Goal: Task Accomplishment & Management: Use online tool/utility

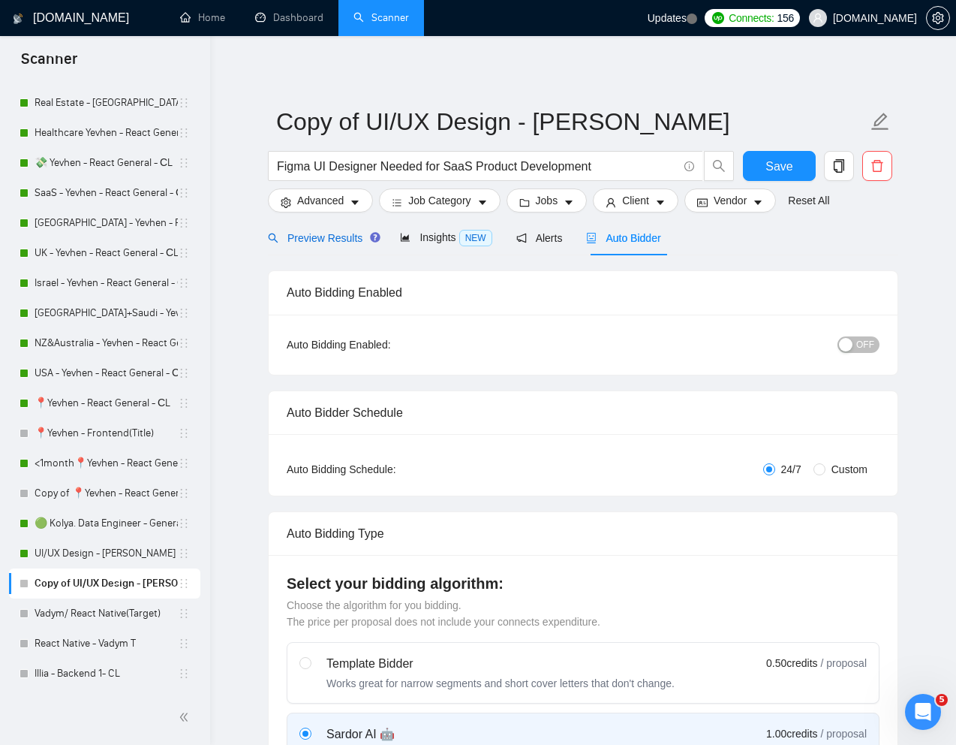
click at [321, 236] on span "Preview Results" at bounding box center [322, 238] width 108 height 12
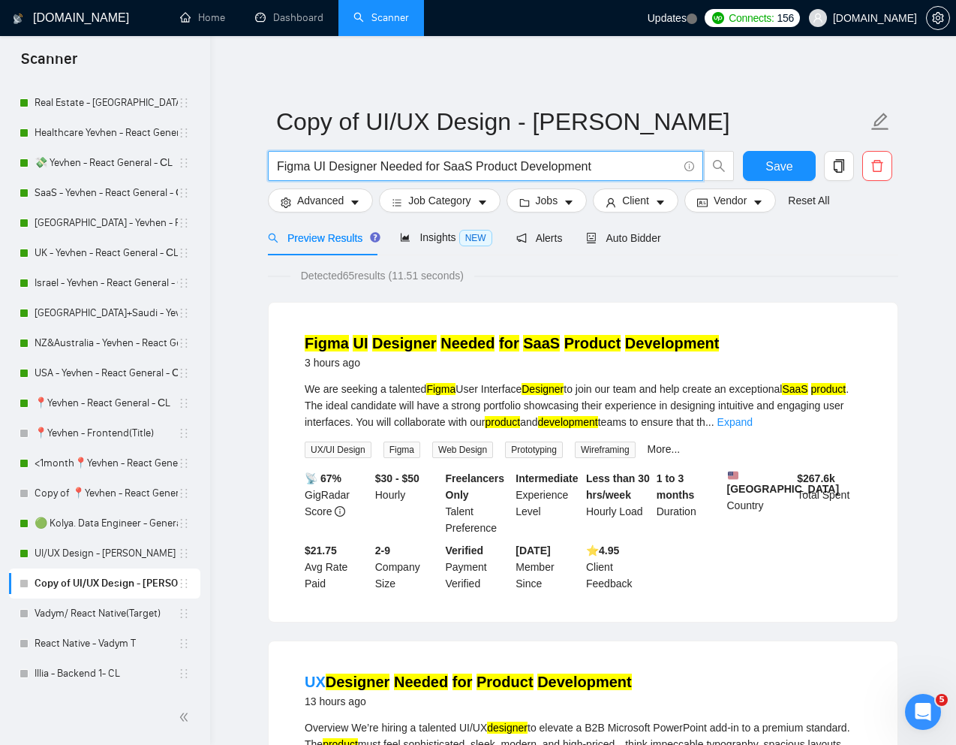
click at [648, 171] on input "Figma UI Designer Needed for SaaS Product Development" at bounding box center [477, 166] width 401 height 19
paste input "Seeking UI/UX Designer for support on improving our Web and Mobile Applications"
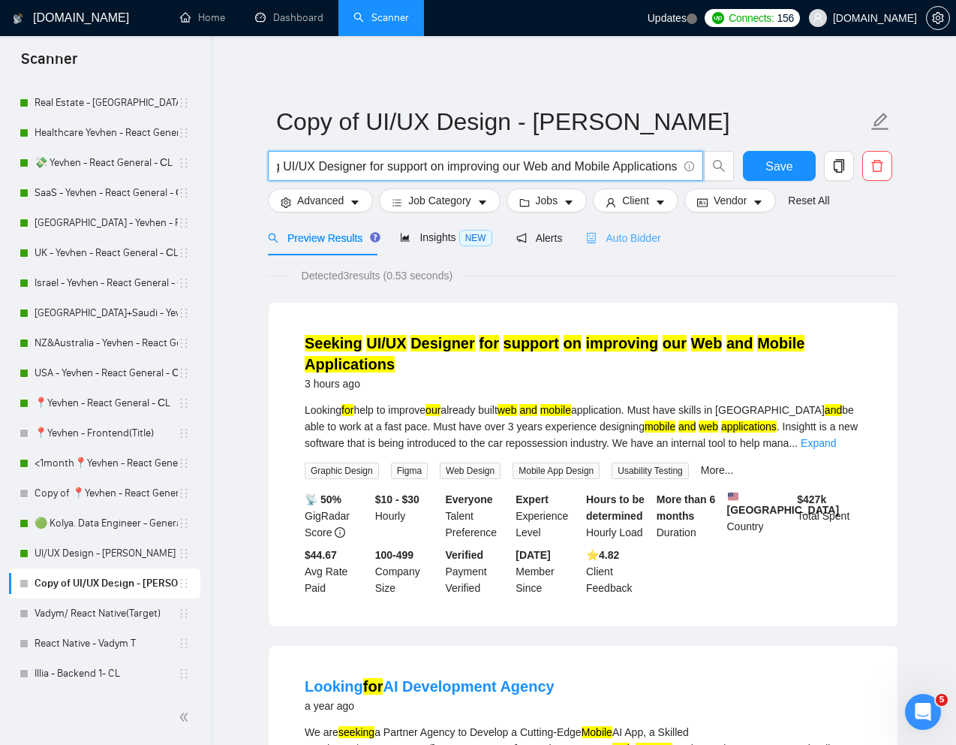
type input "Seeking UI/UX Designer for support on improving our Web and Mobile Applications"
click at [640, 239] on span "Auto Bidder" at bounding box center [623, 238] width 74 height 12
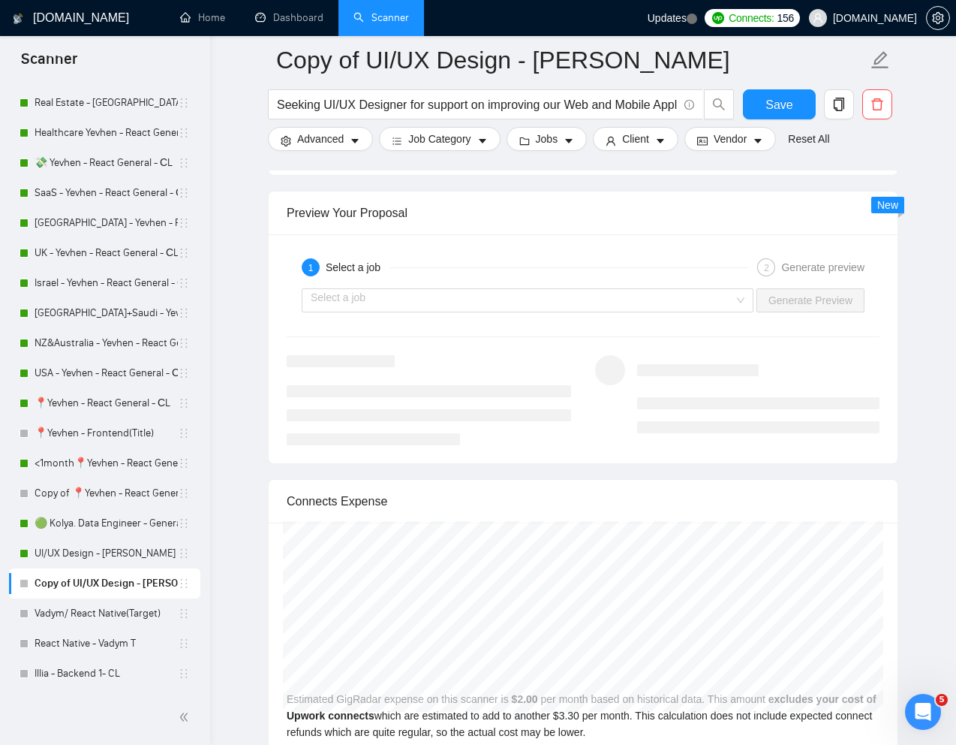
scroll to position [2826, 0]
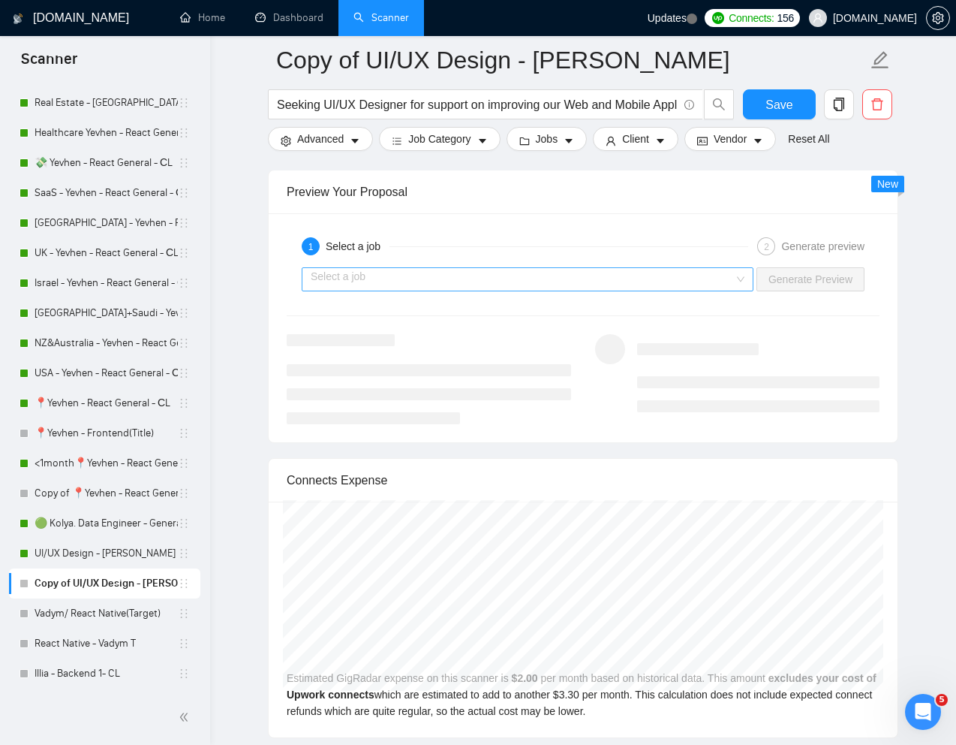
click at [689, 284] on input "search" at bounding box center [522, 279] width 423 height 23
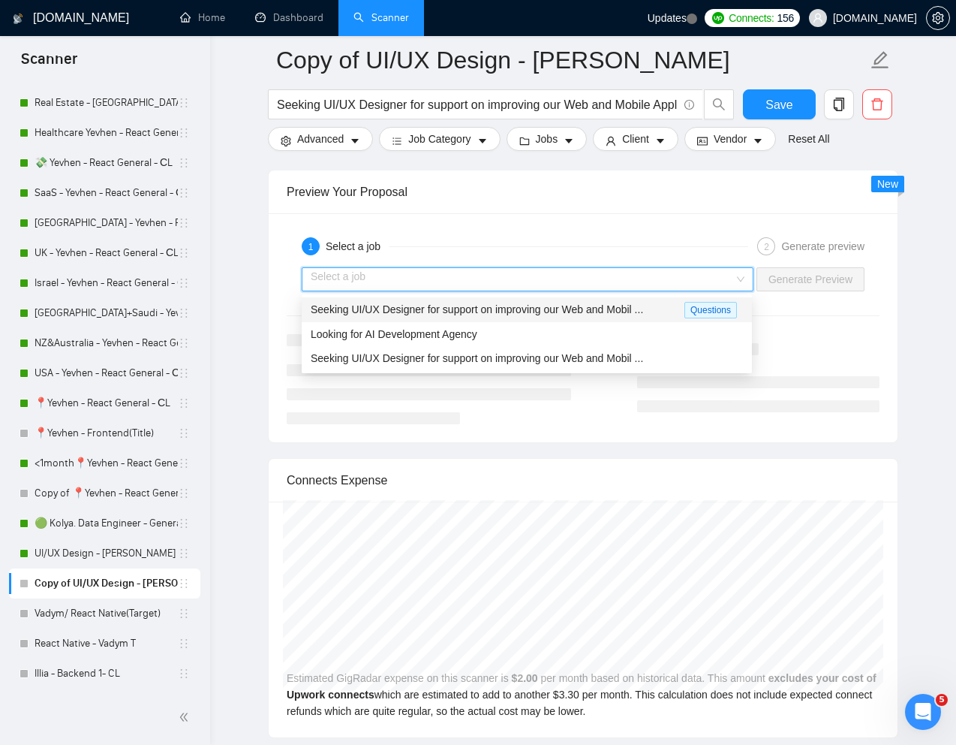
click at [577, 314] on span "Seeking UI/UX Designer for support on improving our Web and Mobil ..." at bounding box center [477, 309] width 333 height 12
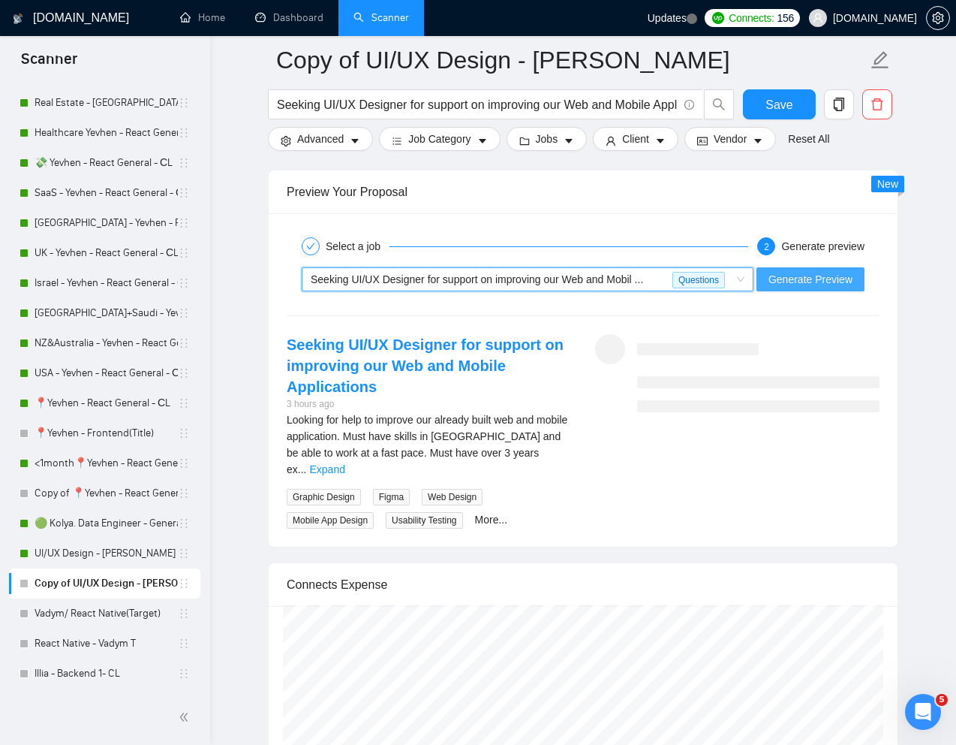
click at [781, 279] on span "Generate Preview" at bounding box center [811, 279] width 84 height 17
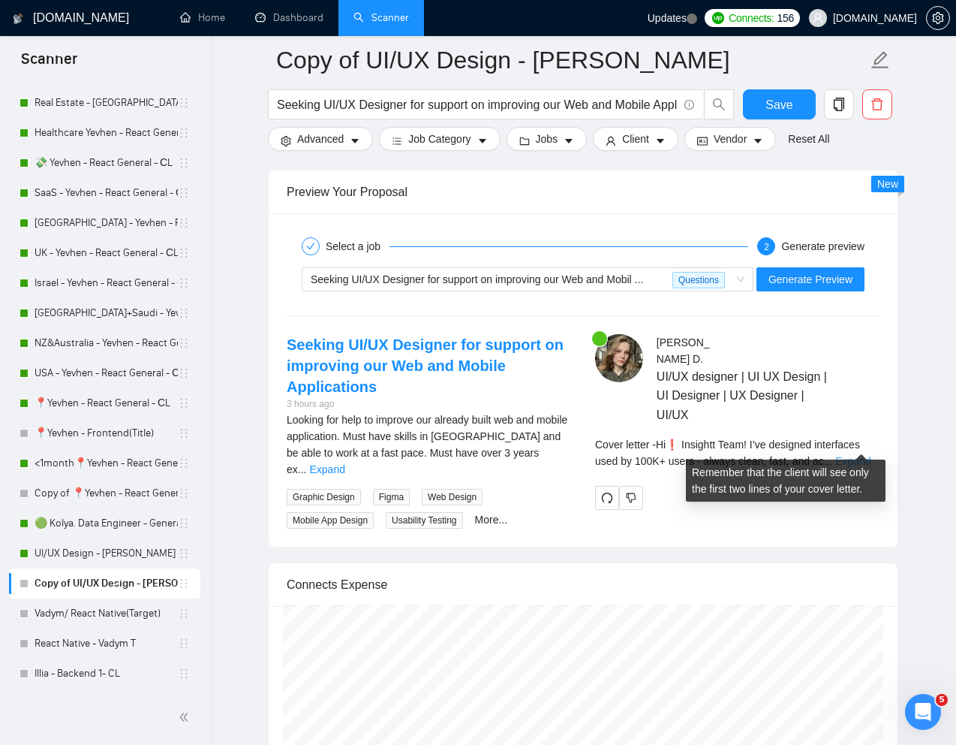
click at [864, 455] on link "Expand" at bounding box center [852, 461] width 35 height 12
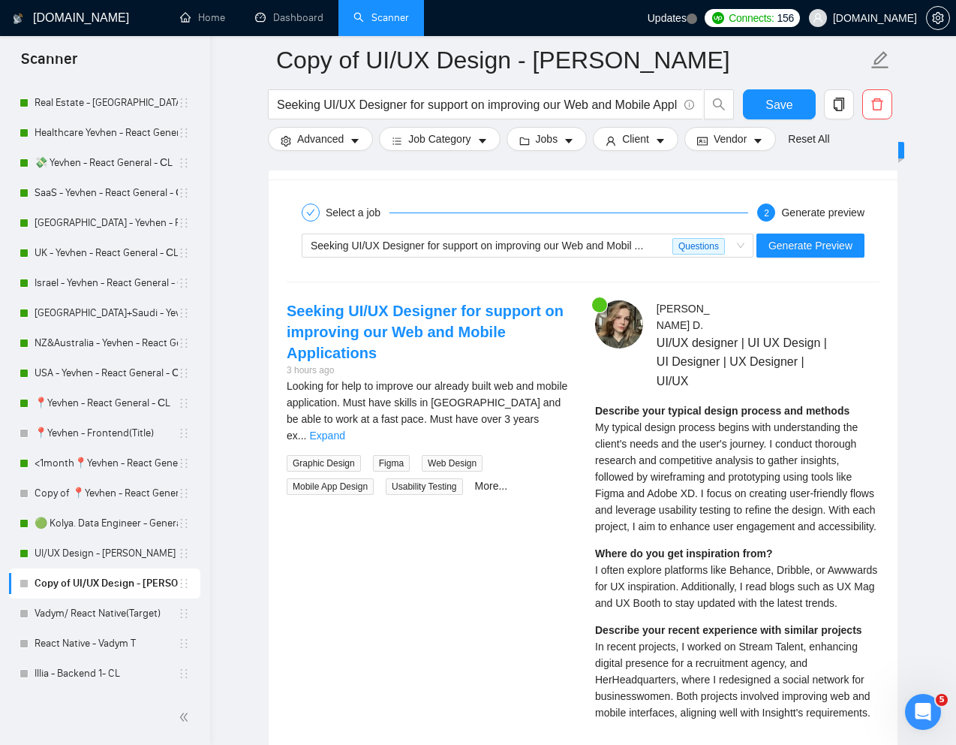
scroll to position [2861, 0]
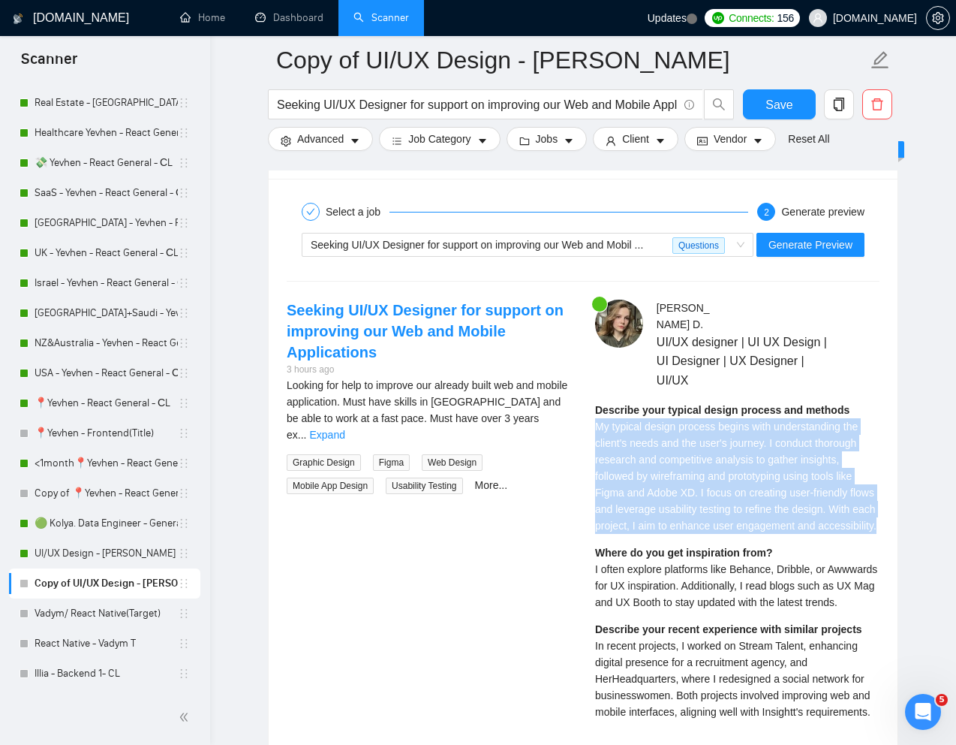
drag, startPoint x: 595, startPoint y: 412, endPoint x: 649, endPoint y: 540, distance: 139.0
click at [649, 540] on div "Describe your typical design process and methods My typical design process begi…" at bounding box center [737, 566] width 284 height 329
copy span "My typical design process begins with understanding the client's needs and the …"
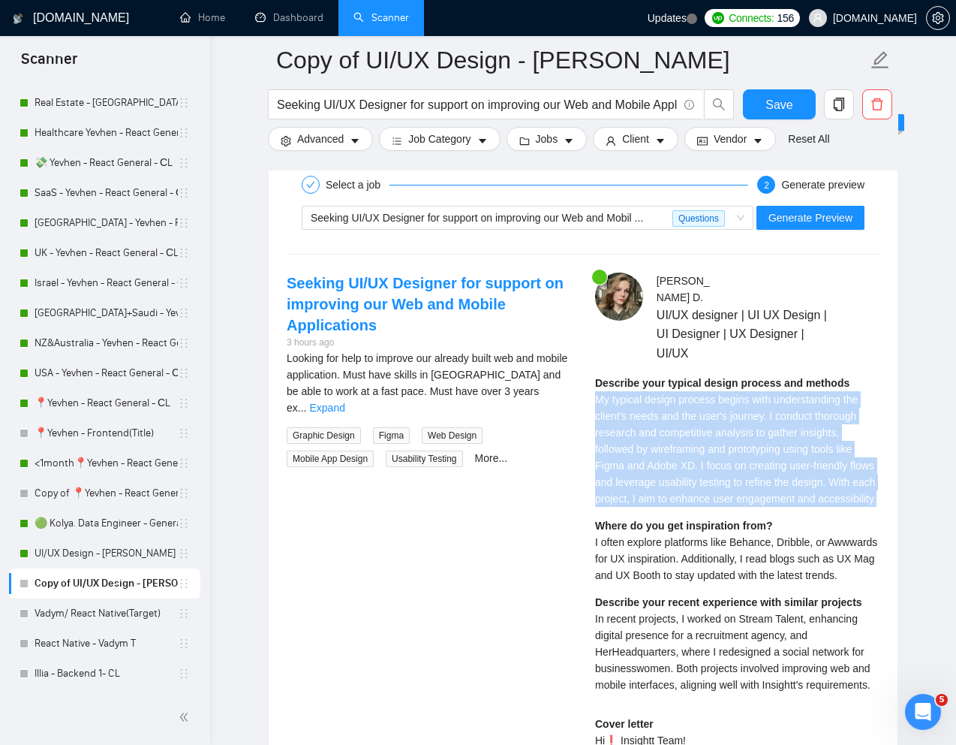
scroll to position [2925, 0]
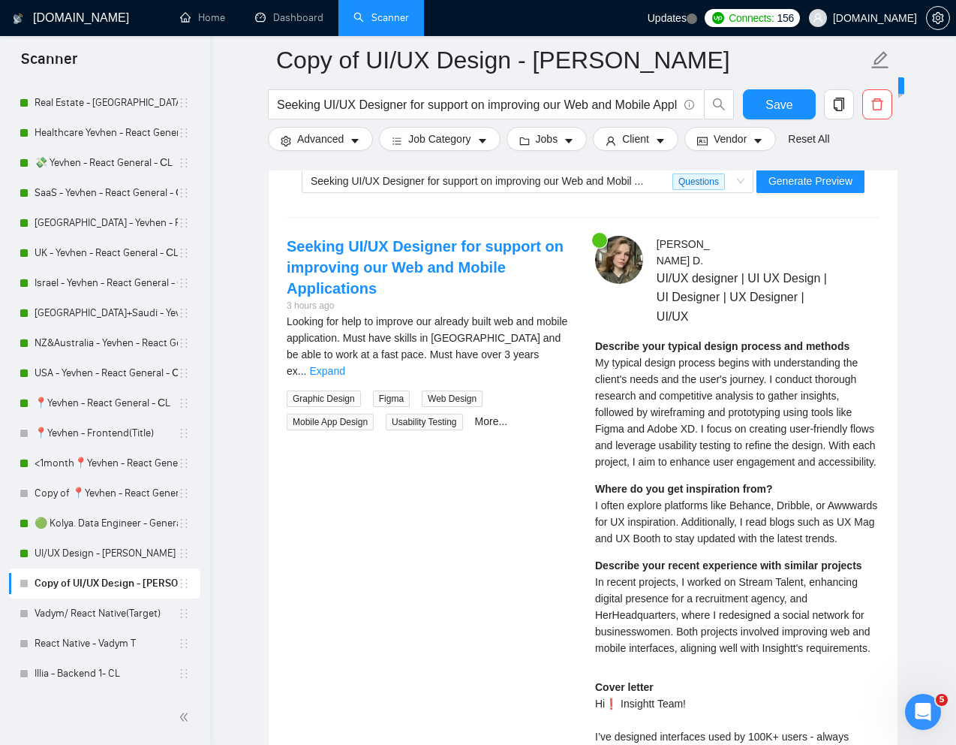
click at [610, 528] on div "Where do you get inspiration from? I often explore platforms like [GEOGRAPHIC_D…" at bounding box center [737, 513] width 284 height 66
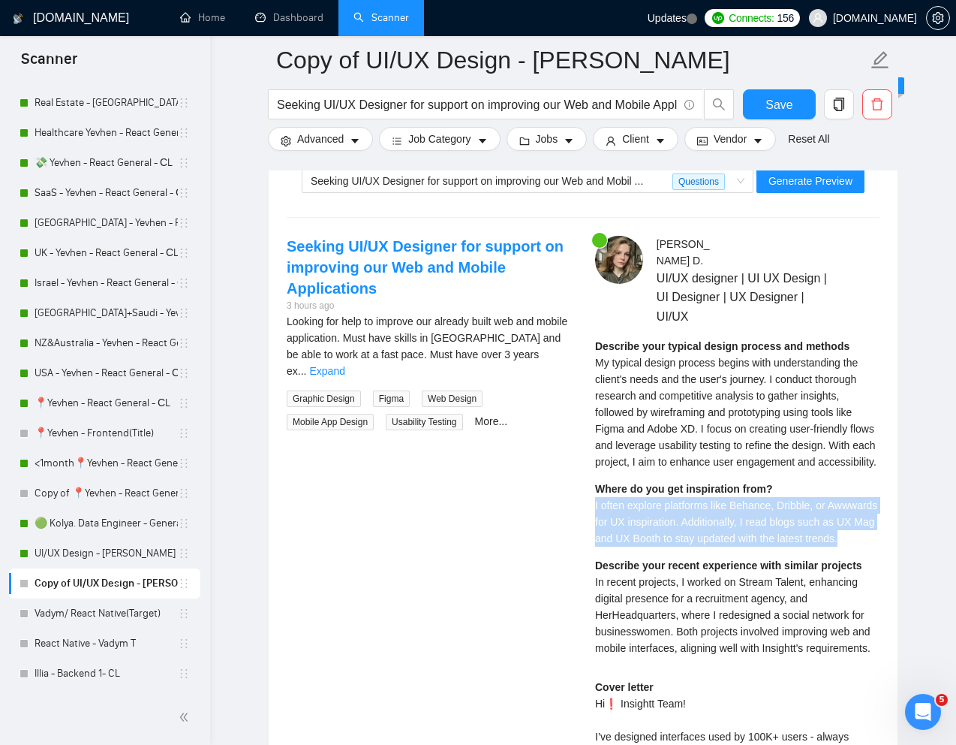
drag, startPoint x: 593, startPoint y: 504, endPoint x: 718, endPoint y: 552, distance: 133.3
click at [718, 552] on div "[PERSON_NAME] UI/UX designer | UI UX Design | UI Designer | UX Designer | UI/UX…" at bounding box center [737, 659] width 309 height 846
copy span "I often explore platforms like Behance, Dribble, or Awwwards for UX inspiration…"
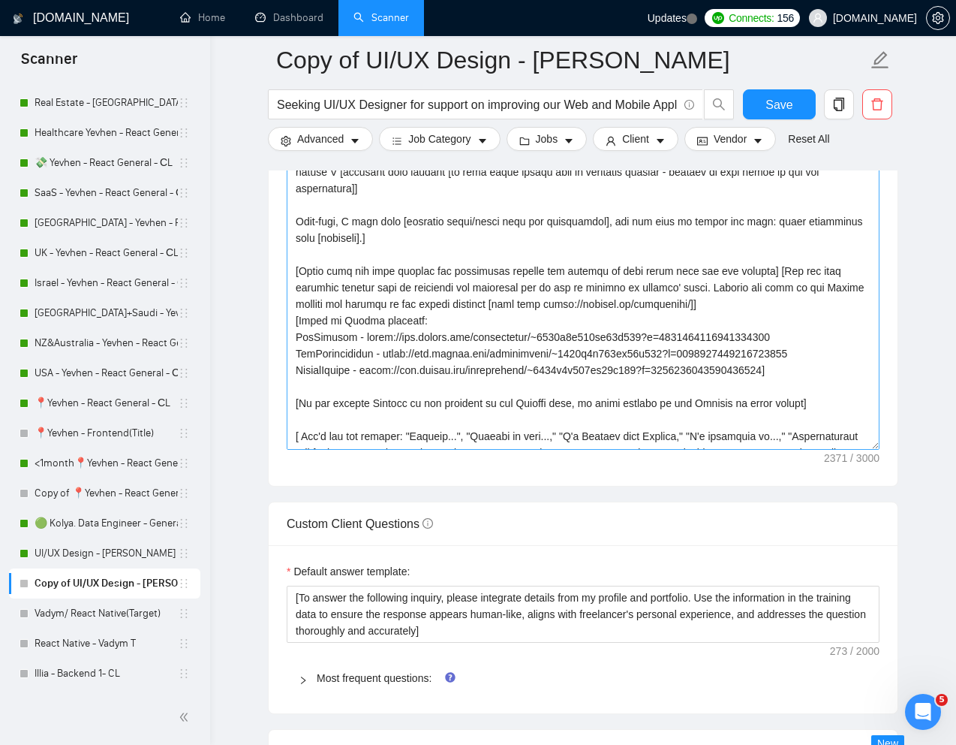
scroll to position [13, 0]
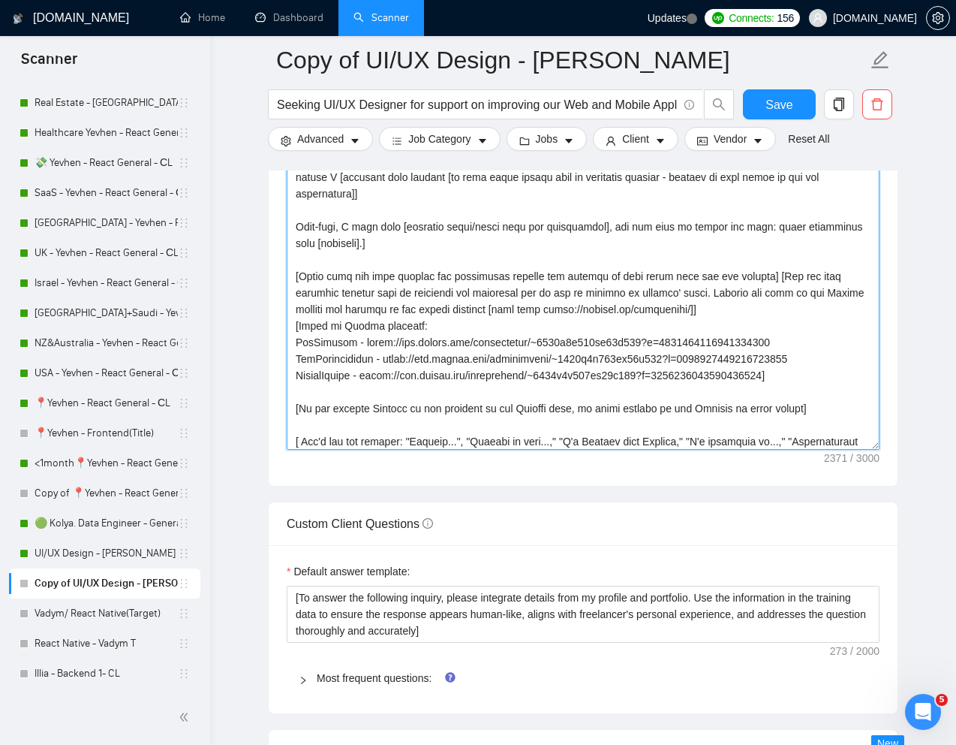
click at [467, 345] on textarea "Cover letter template:" at bounding box center [583, 281] width 593 height 338
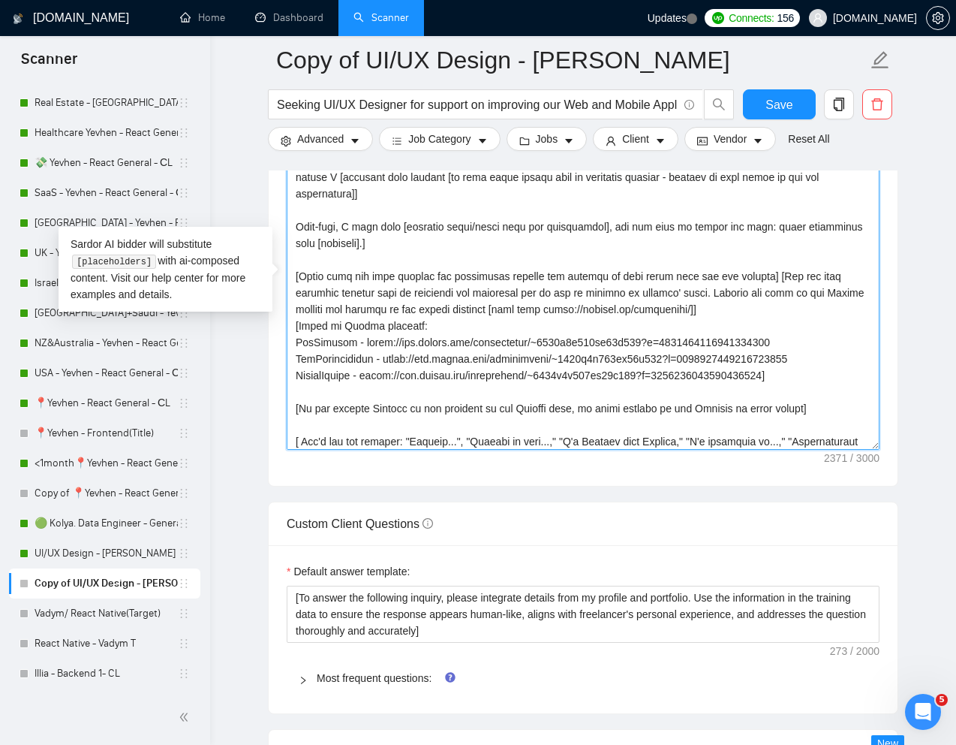
paste textarea "Lorem ips do sita cons - adip e seddo eiu] [Tempo inc utlab etdolo magna aliq e…"
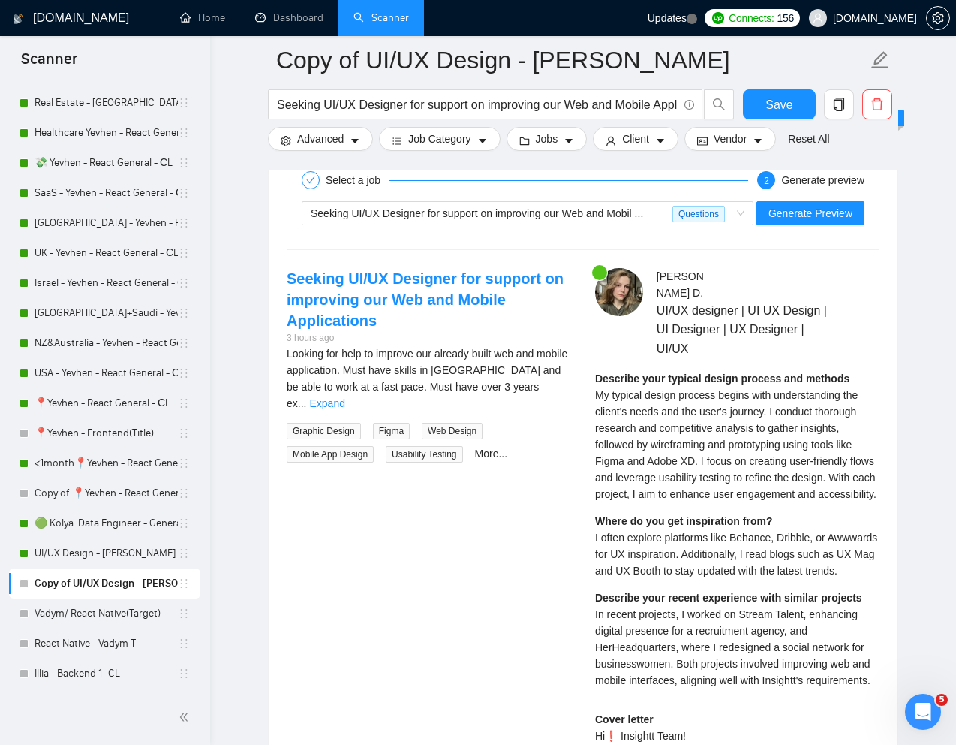
scroll to position [2852, 0]
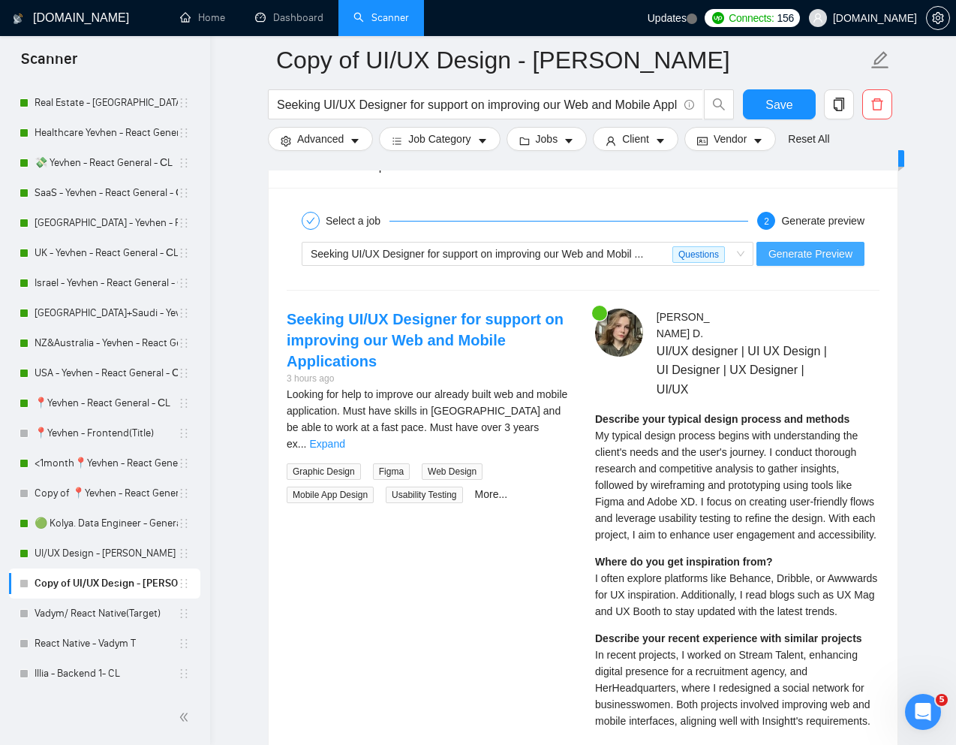
type textarea "[Lorem i dolorsit ametcons adipi eli "Se❗" doe tempor'i utla et dolorem aliq (e…"
click at [808, 257] on span "Generate Preview" at bounding box center [811, 253] width 84 height 17
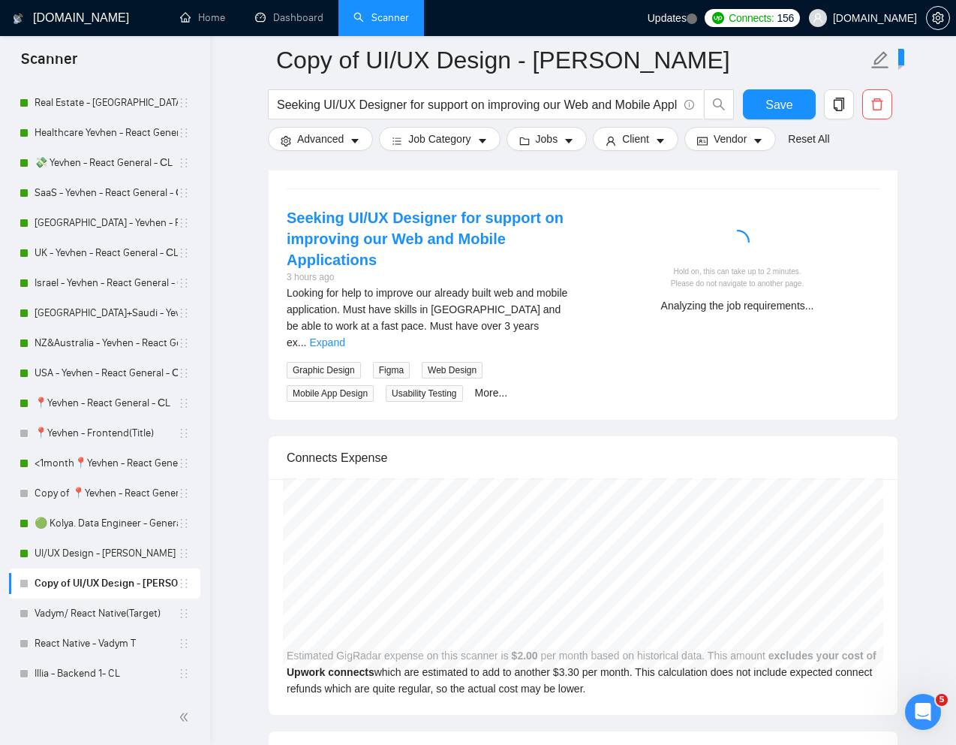
scroll to position [2972, 0]
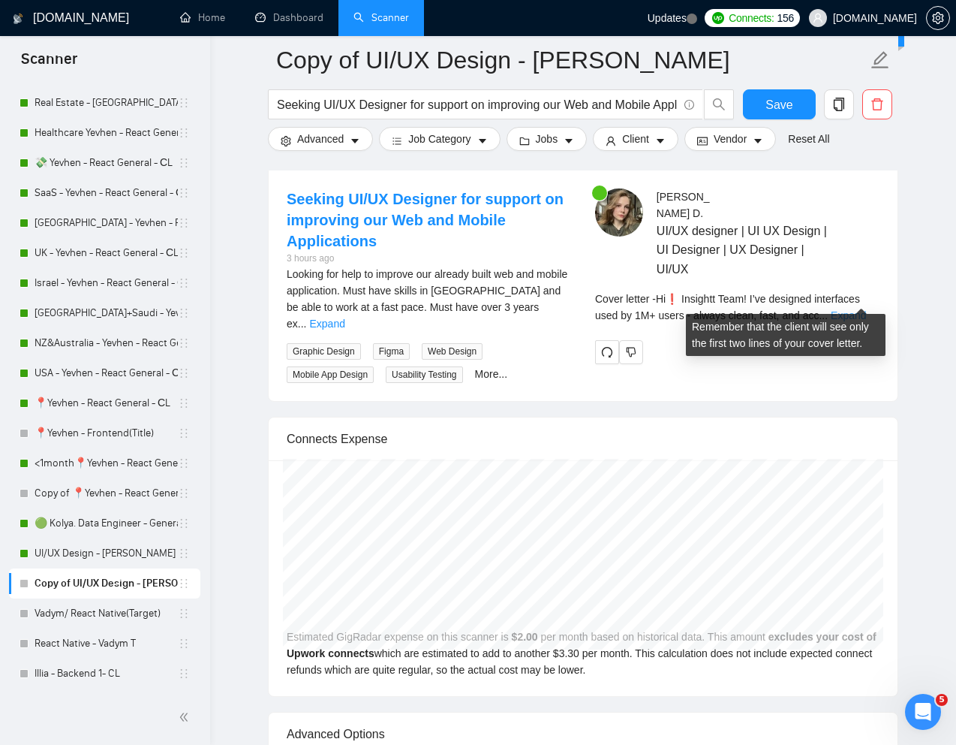
click at [856, 309] on link "Expand" at bounding box center [848, 315] width 35 height 12
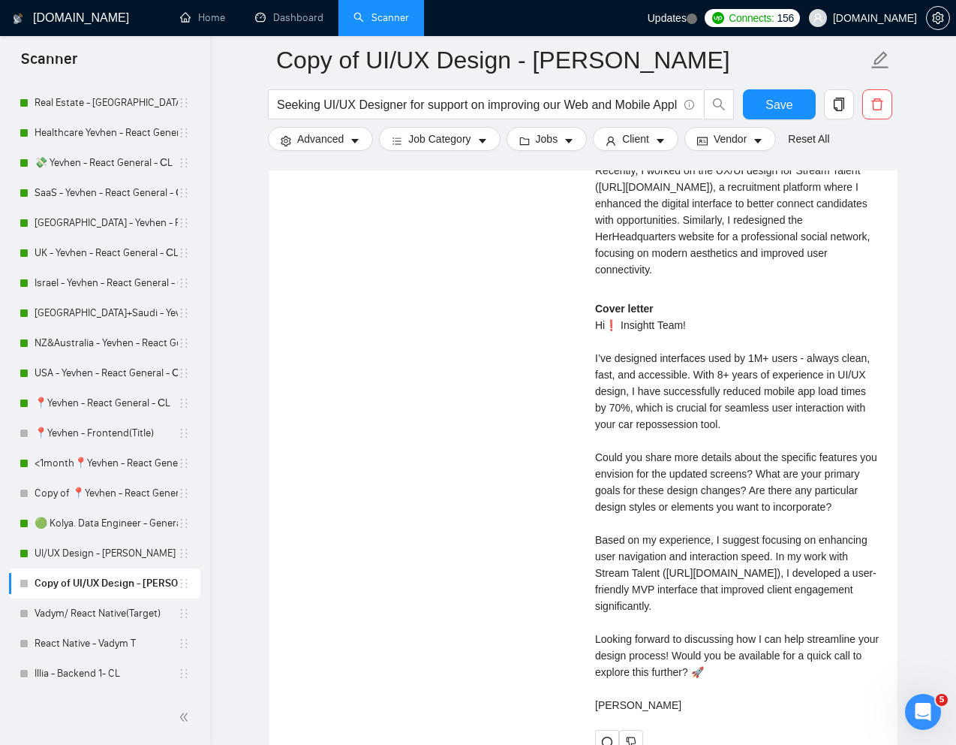
scroll to position [3407, 0]
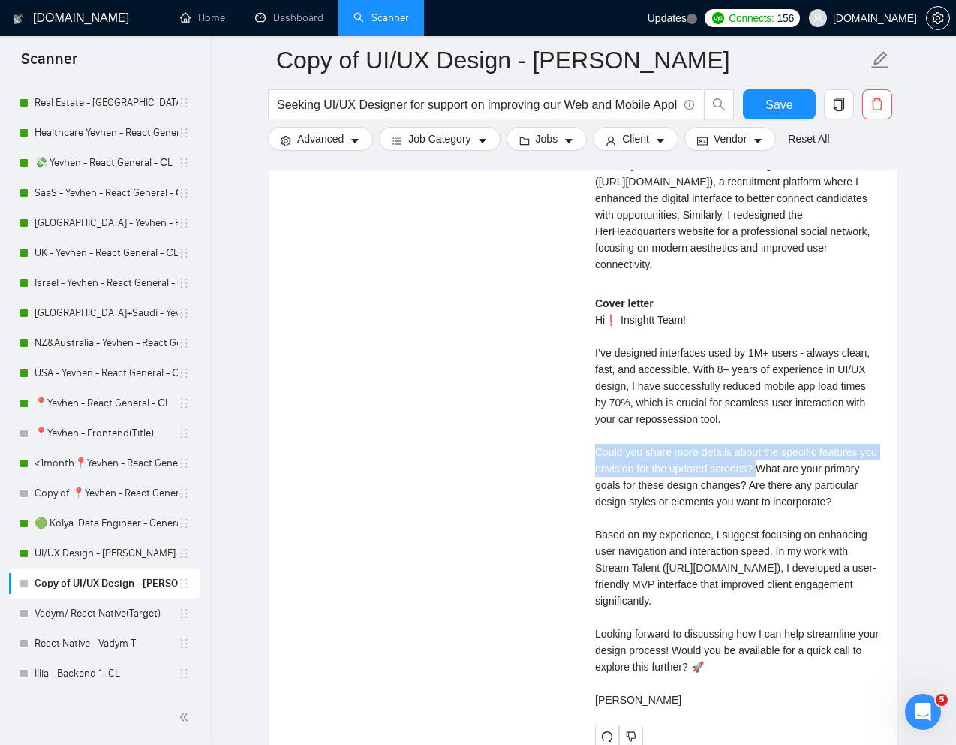
drag, startPoint x: 595, startPoint y: 455, endPoint x: 781, endPoint y: 466, distance: 186.5
click at [781, 466] on div "Cover letter Hi❗ Insightt Team! I’ve designed interfaces used by 1M+ users - al…" at bounding box center [737, 501] width 284 height 413
copy div "Could you share more details about the specific features you envision for the u…"
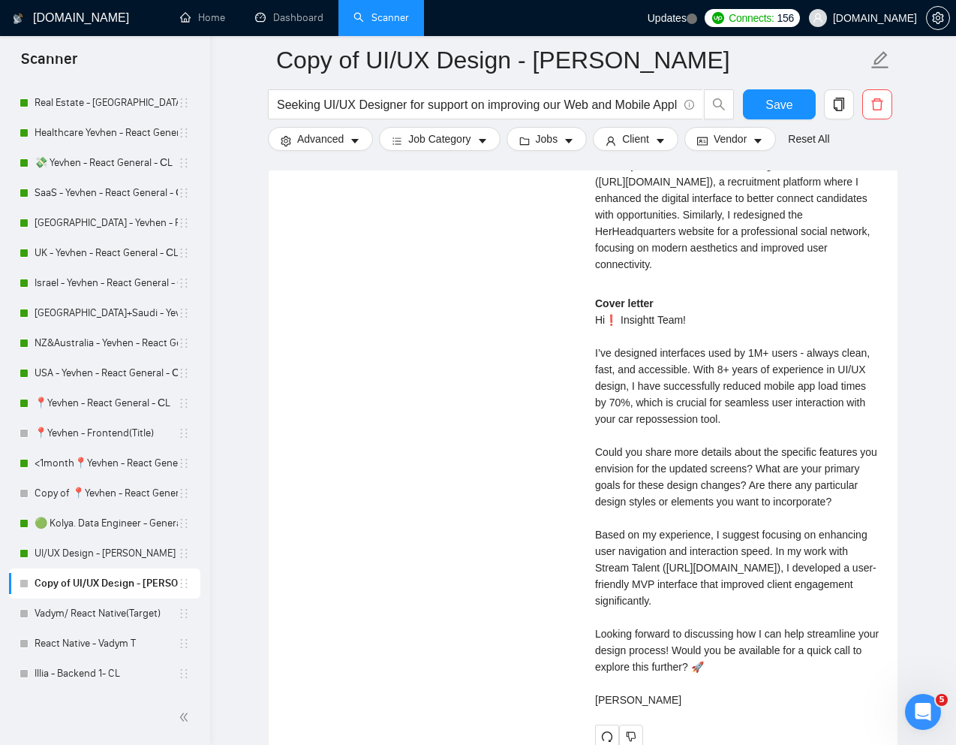
click at [701, 371] on div "Cover letter Hi❗ Insightt Team! I’ve designed interfaces used by 1M+ users - al…" at bounding box center [737, 501] width 284 height 413
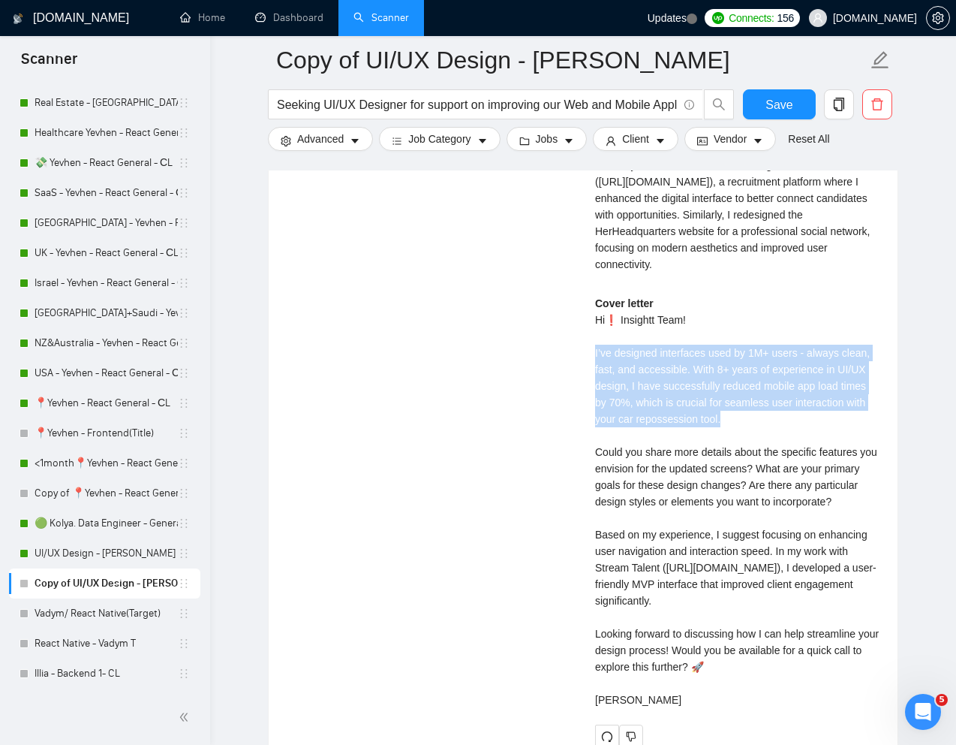
drag, startPoint x: 595, startPoint y: 357, endPoint x: 843, endPoint y: 415, distance: 255.1
click at [843, 415] on div "Cover letter Hi❗ Insightt Team! I’ve designed interfaces used by 1M+ users - al…" at bounding box center [737, 501] width 284 height 413
copy div "I’ve designed interfaces used by 1M+ users - always clean, fast, and accessible…"
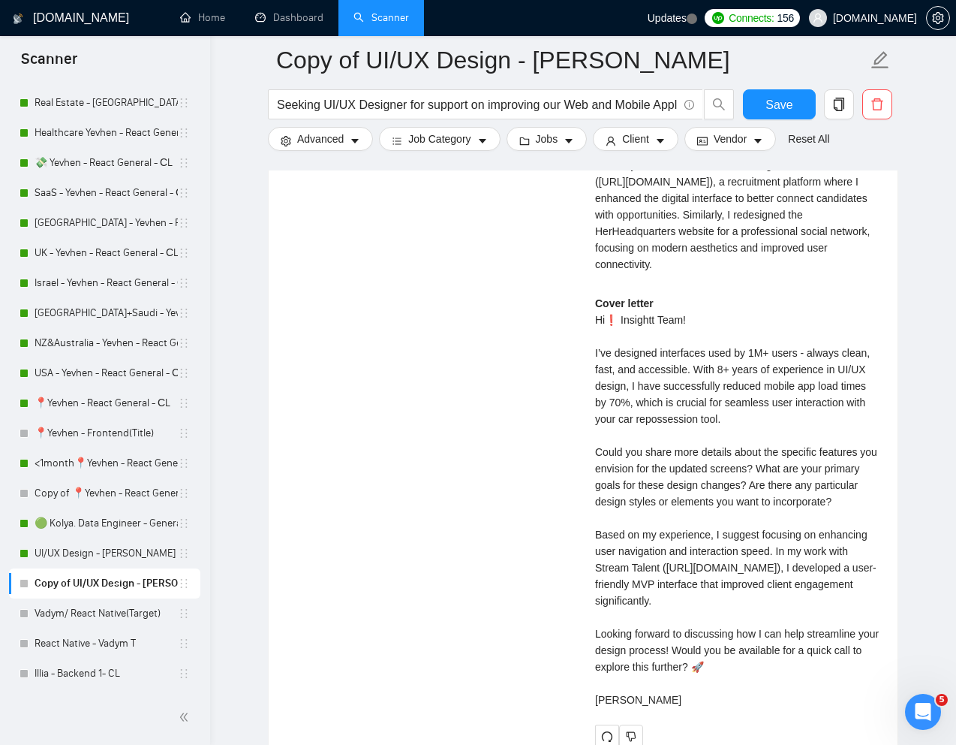
click at [703, 526] on div "Cover letter Hi❗ Insightt Team! I’ve designed interfaces used by 1M+ users - al…" at bounding box center [737, 501] width 284 height 413
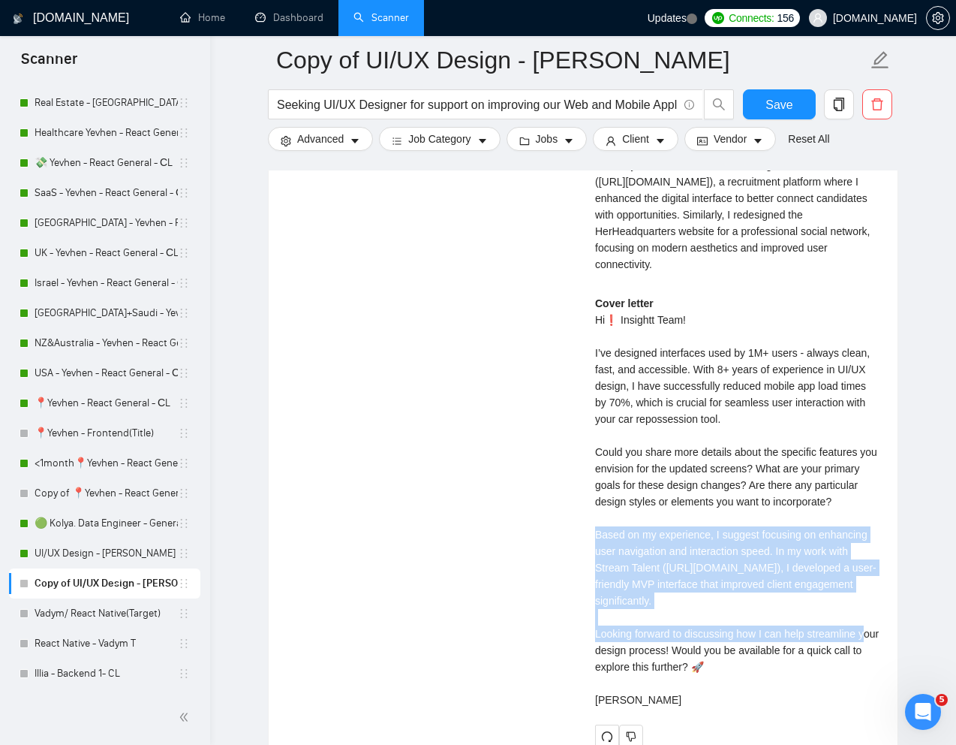
drag, startPoint x: 594, startPoint y: 544, endPoint x: 680, endPoint y: 664, distance: 147.9
click at [680, 664] on div "[PERSON_NAME] UI/UX designer | UI UX Design | UI Designer | UX Designer | UI/UX…" at bounding box center [737, 250] width 309 height 995
copy div "Based on my experience, I suggest focusing on enhancing user navigation and int…"
click at [678, 475] on div "Cover letter Hi❗ Insightt Team! I’ve designed interfaces used by 1M+ users - al…" at bounding box center [737, 501] width 284 height 413
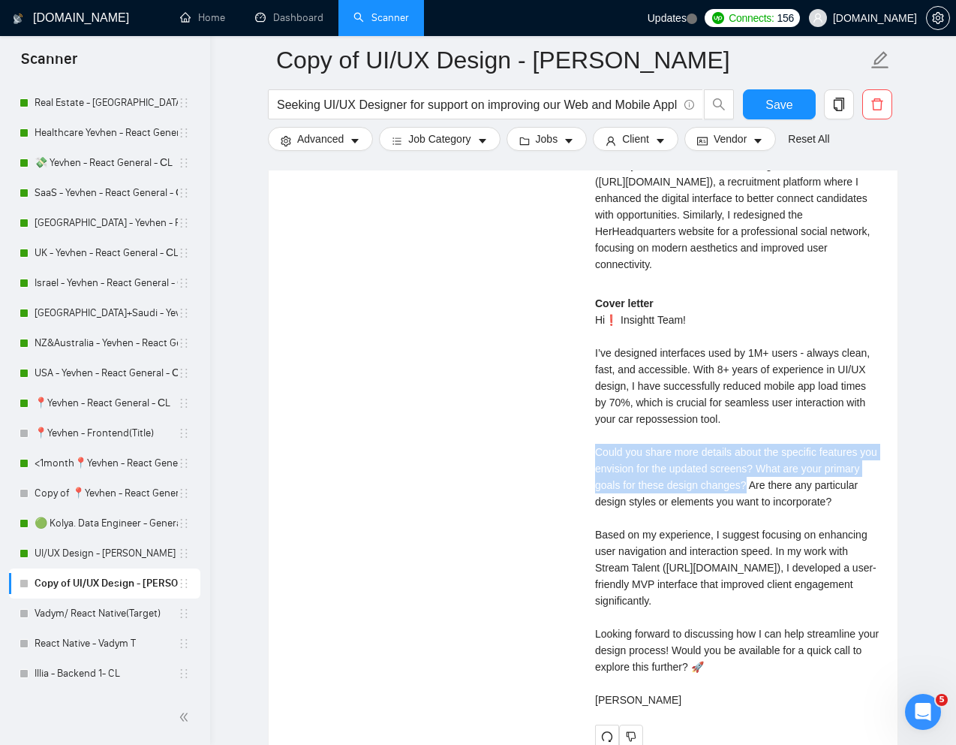
drag, startPoint x: 598, startPoint y: 453, endPoint x: 793, endPoint y: 483, distance: 197.5
click at [793, 483] on div "Cover letter Hi❗ Insightt Team! I’ve designed interfaces used by 1M+ users - al…" at bounding box center [737, 501] width 284 height 413
copy div "Could you share more details about the specific features you envision for the u…"
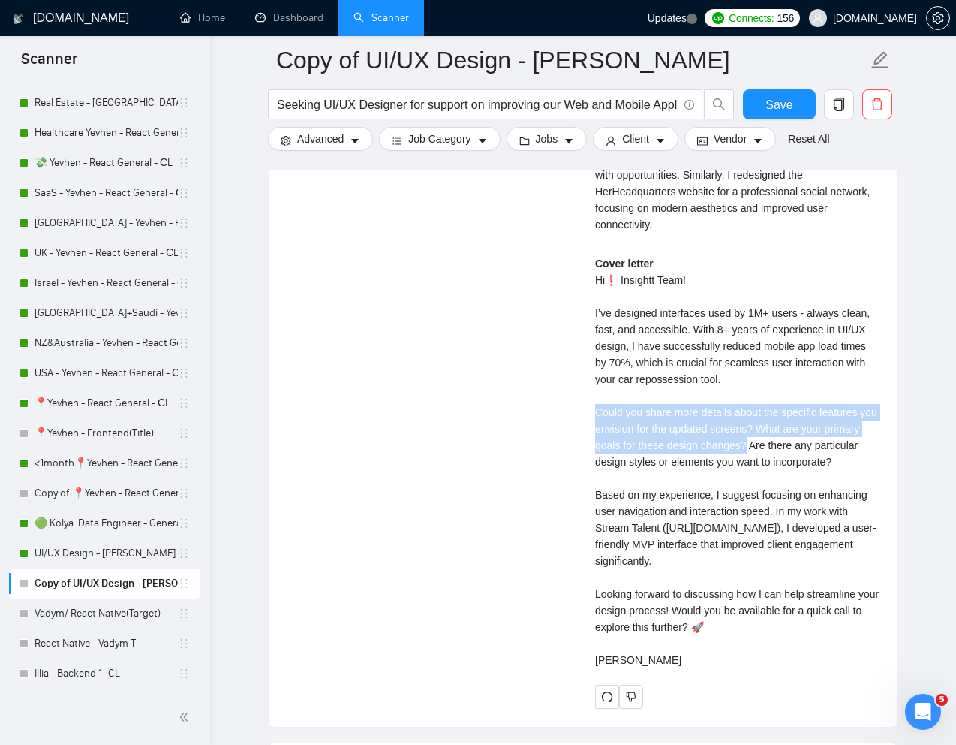
scroll to position [3551, 0]
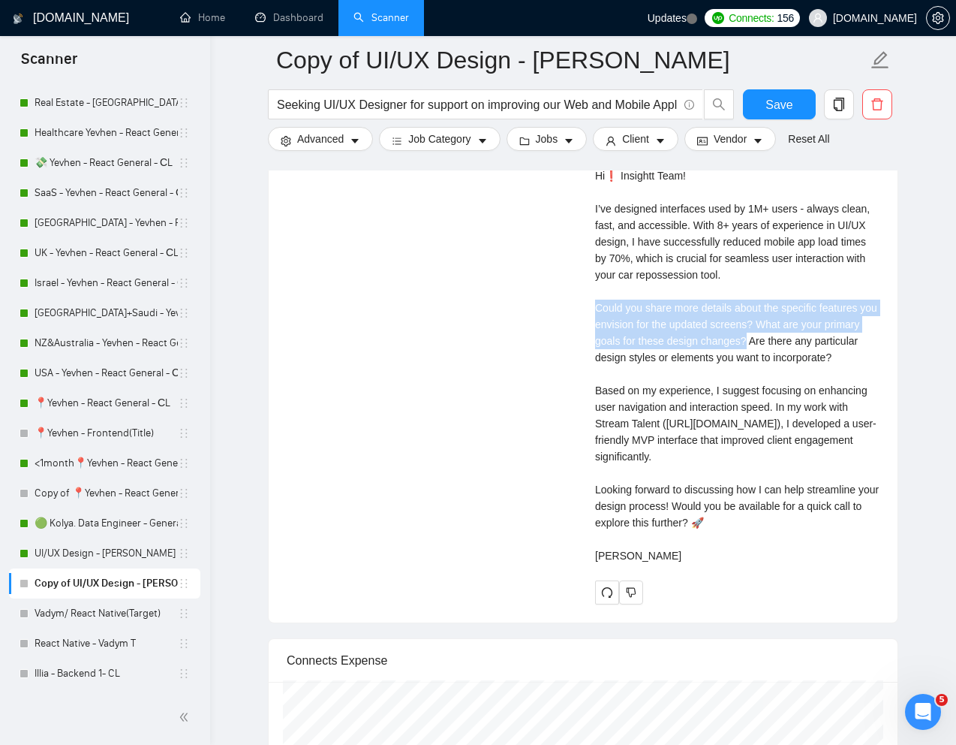
drag, startPoint x: 699, startPoint y: 550, endPoint x: 724, endPoint y: 571, distance: 33.1
click at [724, 564] on div "Cover letter Hi❗ Insightt Team! I’ve designed interfaces used by 1M+ users - al…" at bounding box center [737, 357] width 284 height 413
copy div "Would you be available for a quick call to explore this further?"
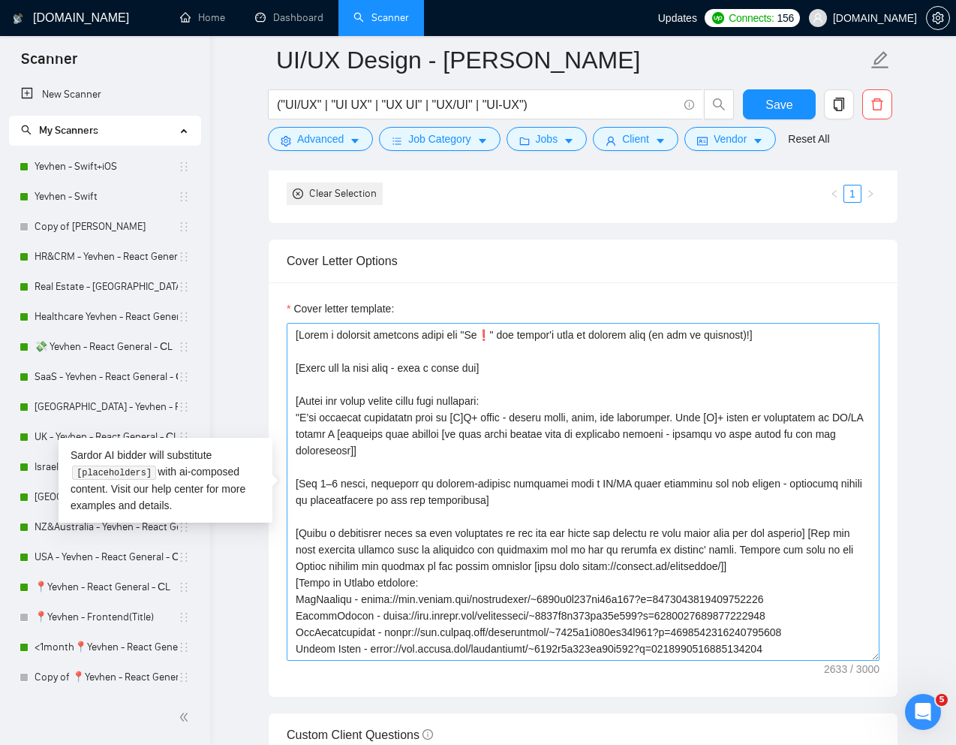
scroll to position [51, 0]
